Goal: Task Accomplishment & Management: Use online tool/utility

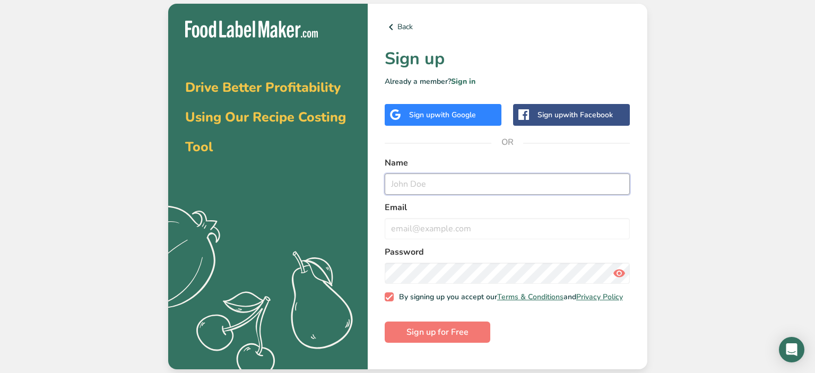
click at [434, 181] on input "text" at bounding box center [508, 184] width 246 height 21
click at [466, 84] on link "Sign in" at bounding box center [463, 81] width 24 height 10
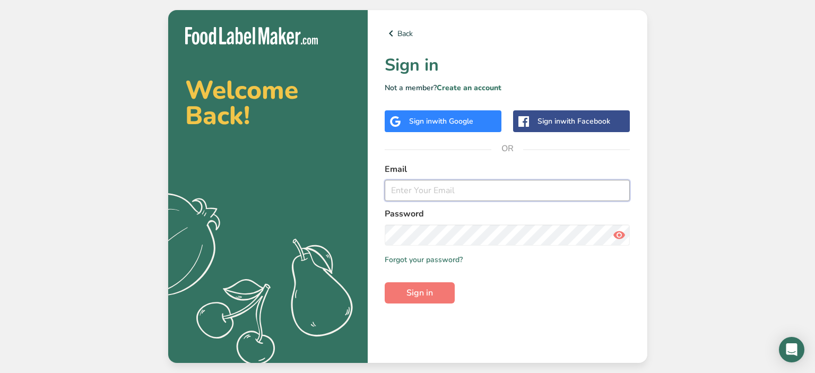
click at [442, 193] on input "email" at bounding box center [508, 190] width 246 height 21
click at [425, 115] on div "Sign in with Google" at bounding box center [443, 121] width 117 height 22
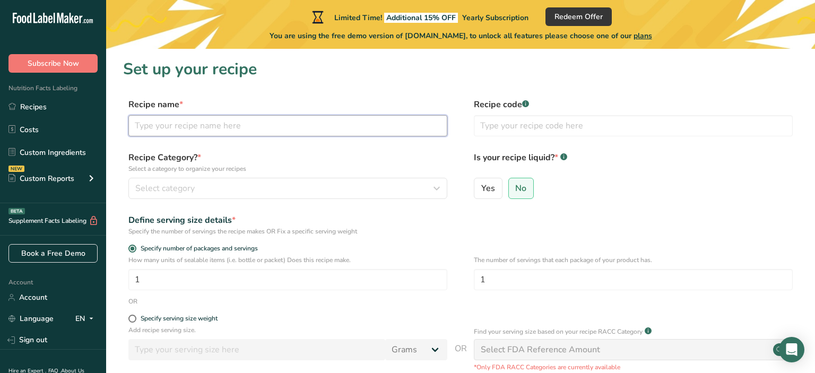
click at [169, 117] on input "text" at bounding box center [287, 125] width 319 height 21
type input "RICE FLOUR"
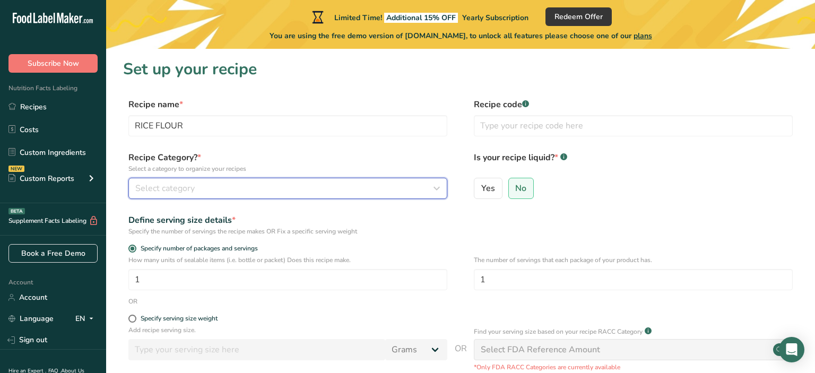
click at [234, 188] on div "Select category" at bounding box center [284, 188] width 299 height 13
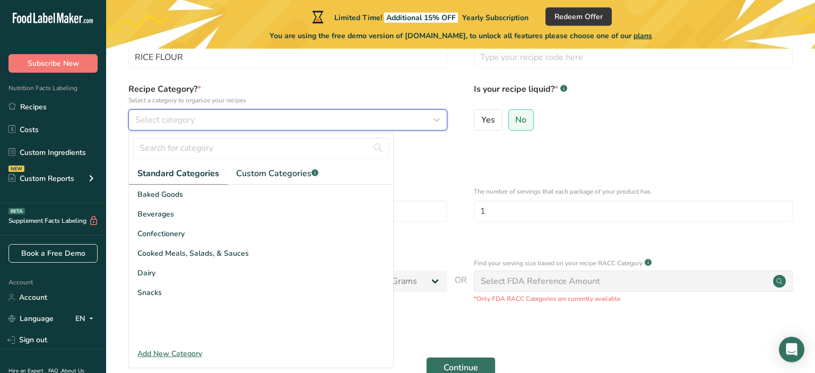
scroll to position [82, 0]
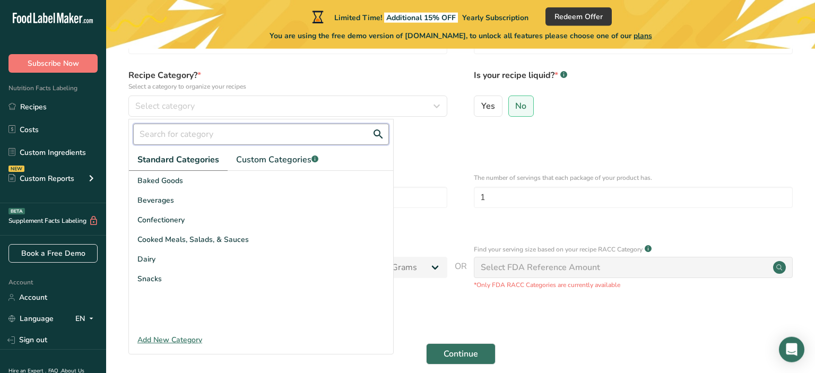
click at [158, 138] on input "text" at bounding box center [261, 134] width 256 height 21
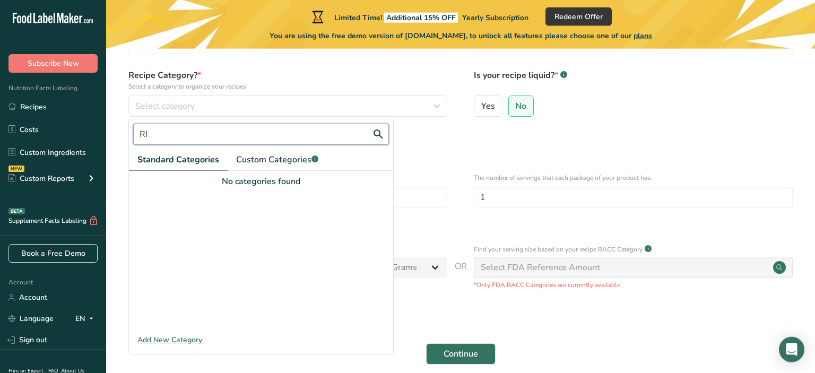
type input "R"
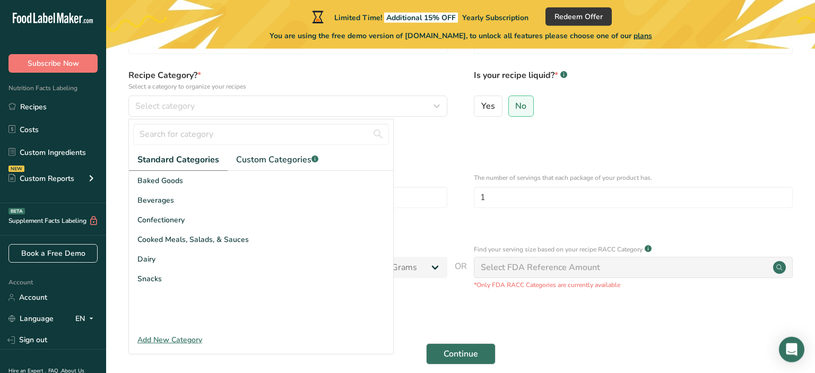
click at [479, 155] on form "Recipe name * RICE FLOUR Recipe code .a-a{fill:#347362;}.b-a{fill:#fff;} Recipe…" at bounding box center [460, 193] width 675 height 355
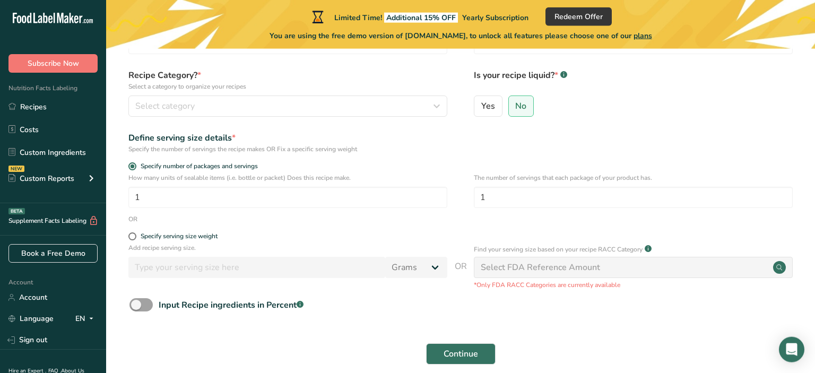
scroll to position [0, 0]
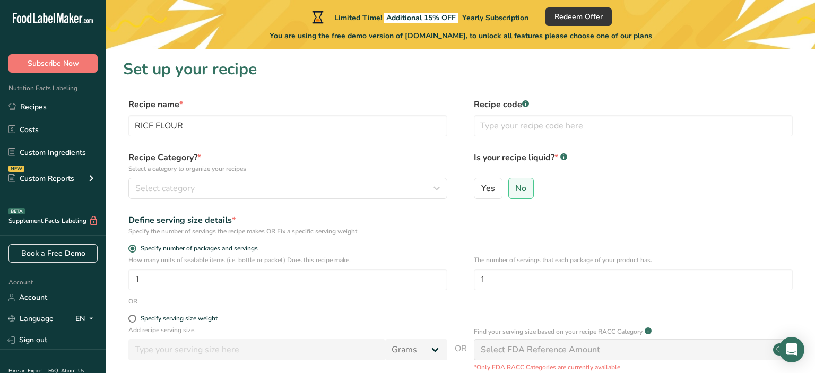
click at [46, 22] on icon at bounding box center [46, 18] width 4 height 11
click at [24, 131] on link "Costs" at bounding box center [53, 129] width 106 height 20
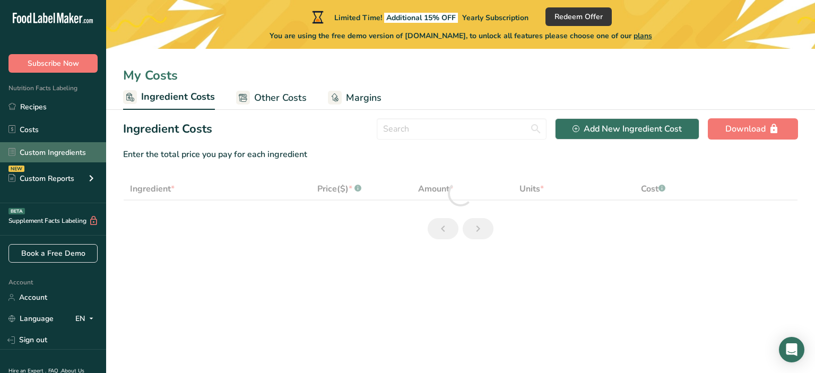
select select "1"
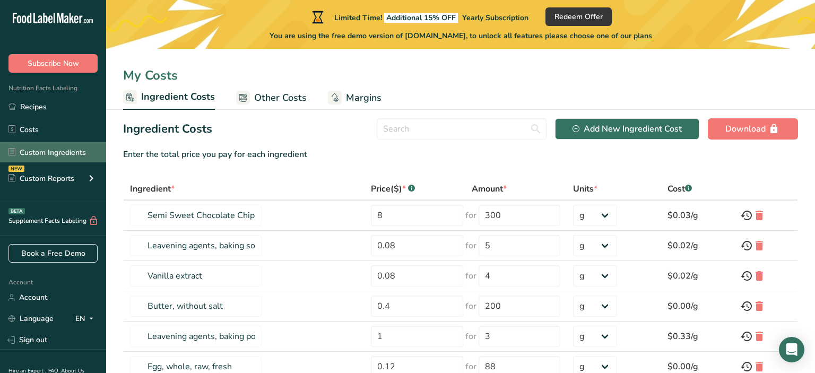
click at [31, 154] on link "Custom Ingredients" at bounding box center [53, 152] width 106 height 20
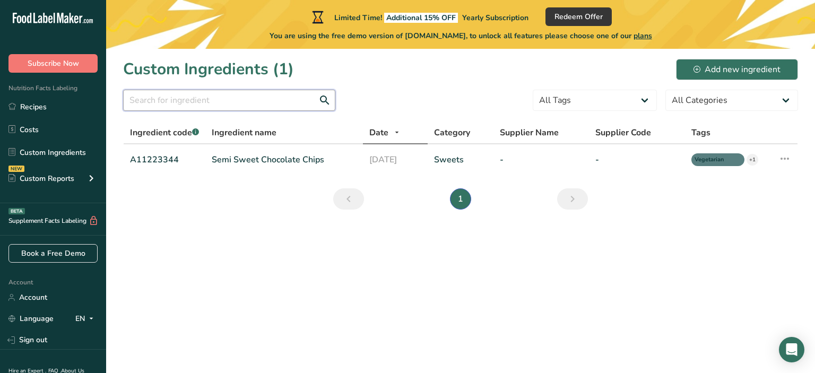
click at [182, 106] on input "text" at bounding box center [229, 100] width 212 height 21
type input "RICE FLOUR"
